Goal: Transaction & Acquisition: Purchase product/service

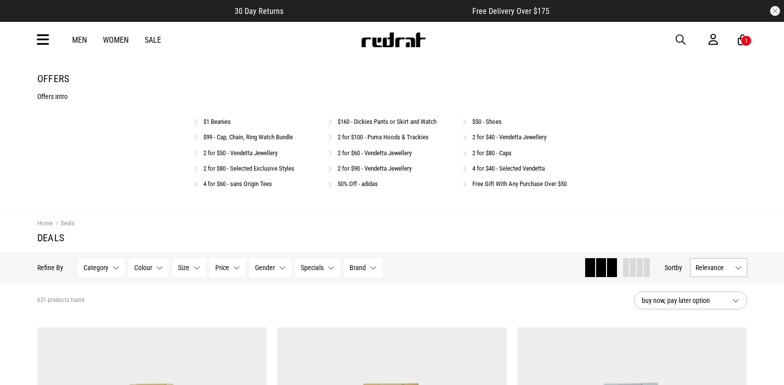
click at [495, 120] on link "$50 - Shoes" at bounding box center [486, 121] width 29 height 7
click at [485, 122] on link "$50 - Shoes" at bounding box center [486, 121] width 29 height 7
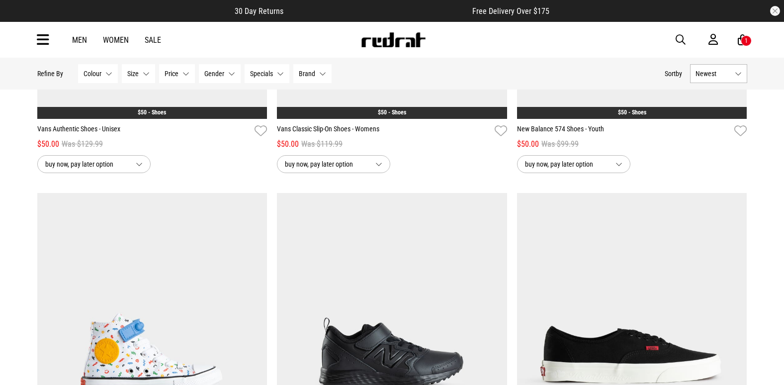
scroll to position [1740, 0]
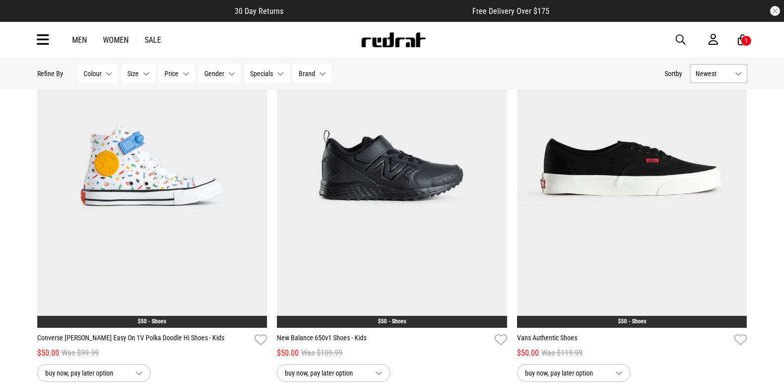
click at [681, 39] on span "button" at bounding box center [681, 40] width 10 height 12
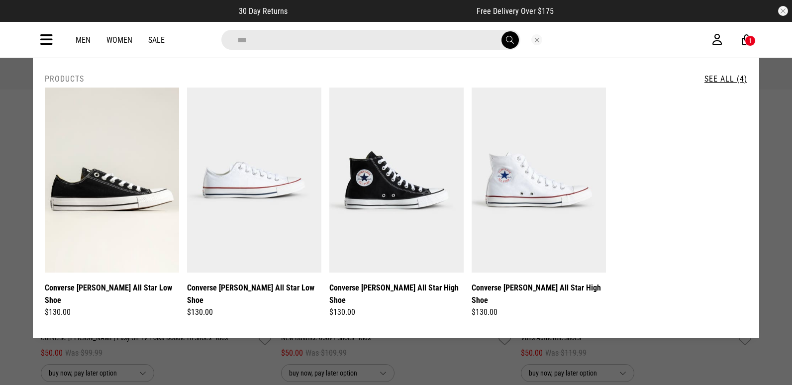
type input "***"
click at [420, 354] on div at bounding box center [396, 95] width 792 height 3671
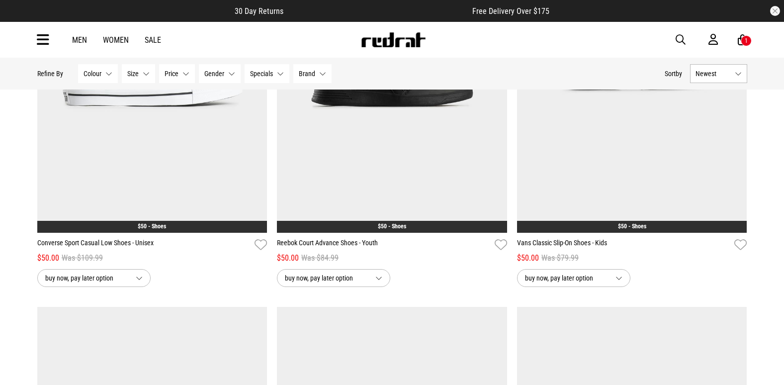
scroll to position [1044, 0]
